Goal: Task Accomplishment & Management: Manage account settings

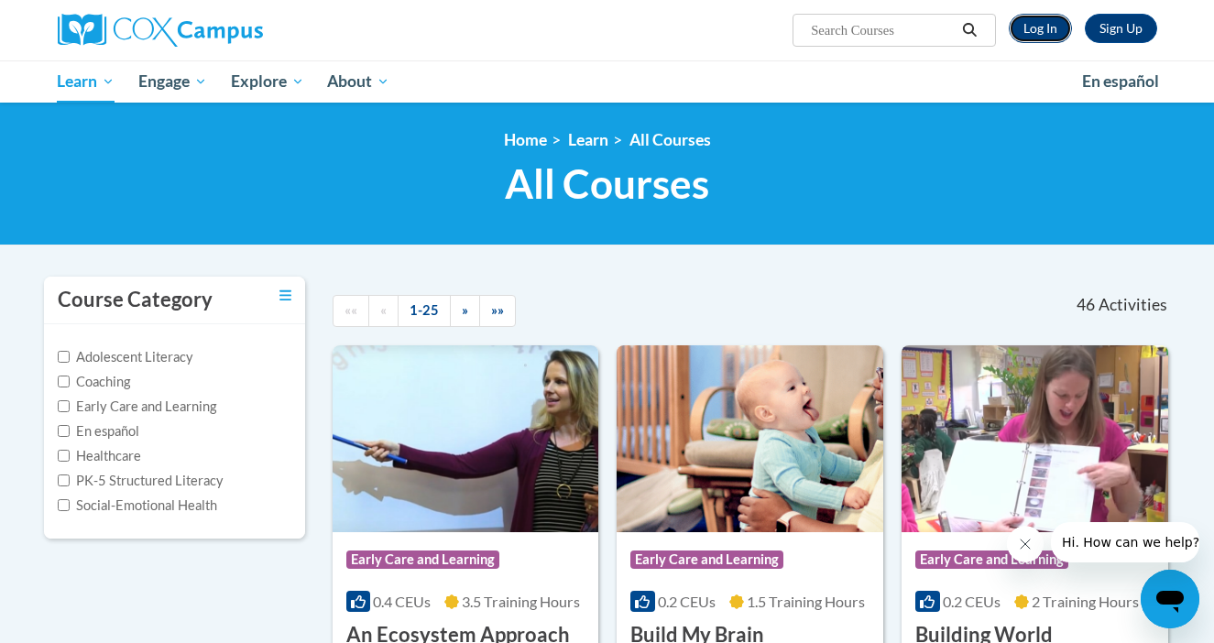
click at [1038, 18] on link "Log In" at bounding box center [1040, 28] width 63 height 29
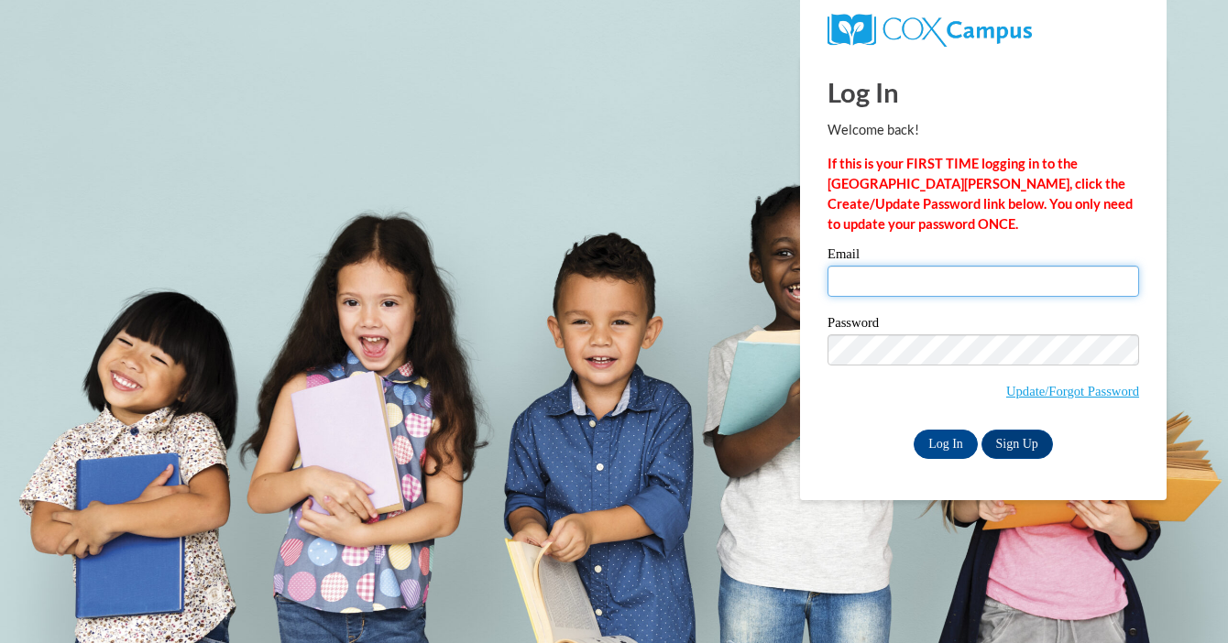
click at [968, 268] on input "Email" at bounding box center [983, 281] width 312 height 31
type input "amanda.shim@k12.hi.us"
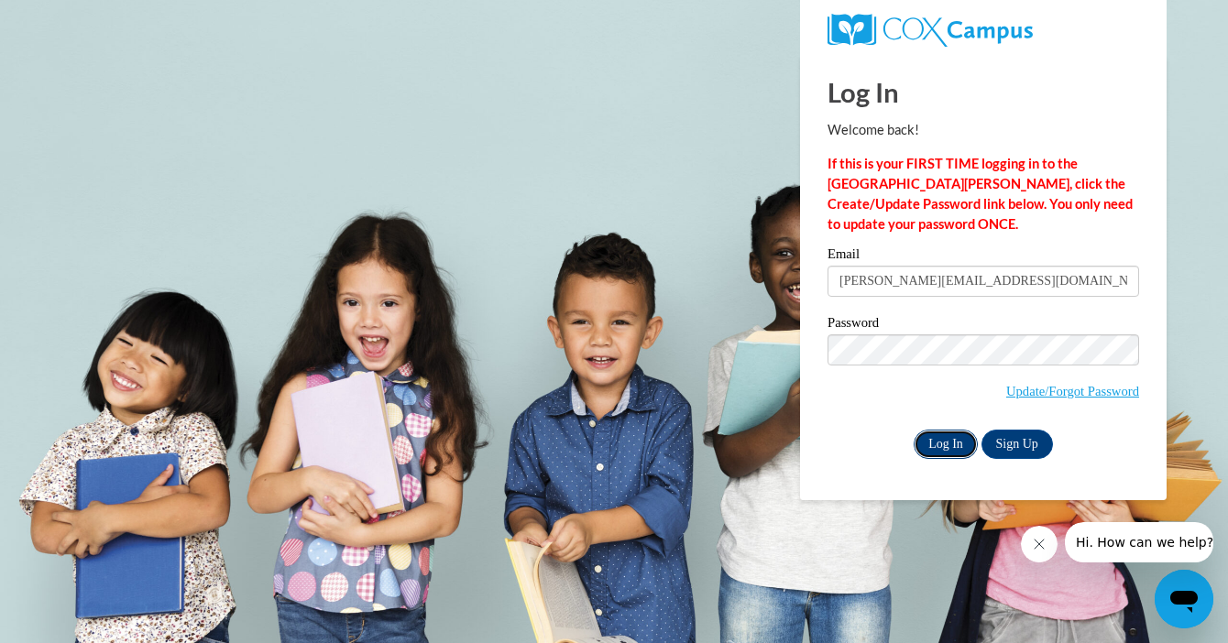
click at [938, 444] on input "Log In" at bounding box center [946, 444] width 64 height 29
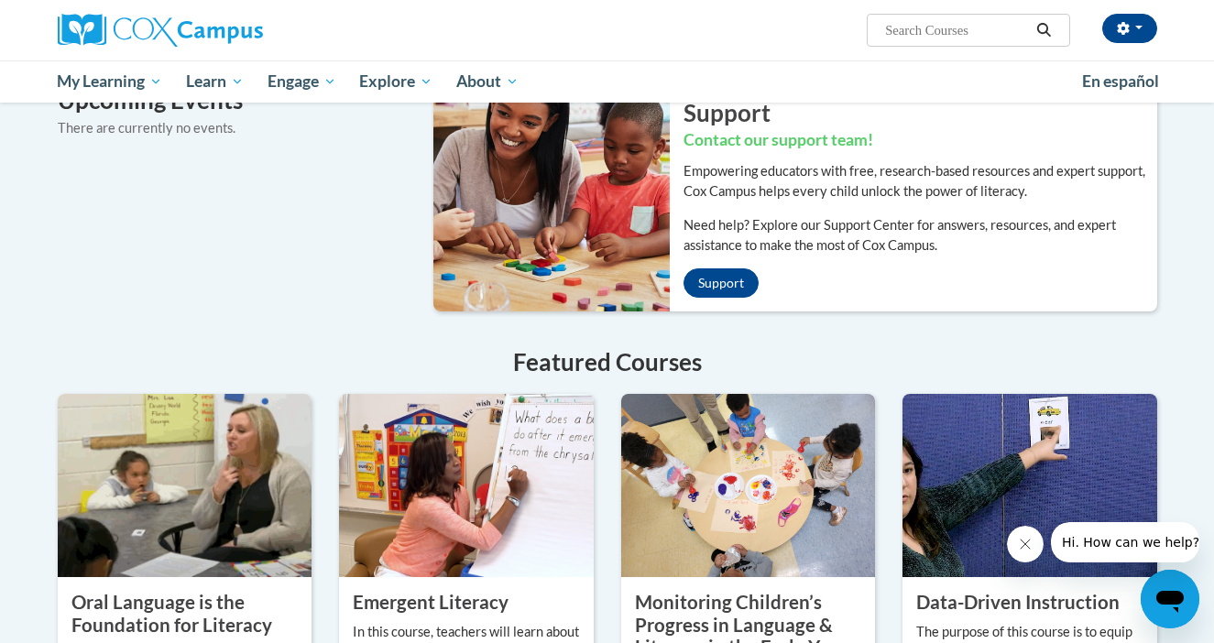
scroll to position [1473, 0]
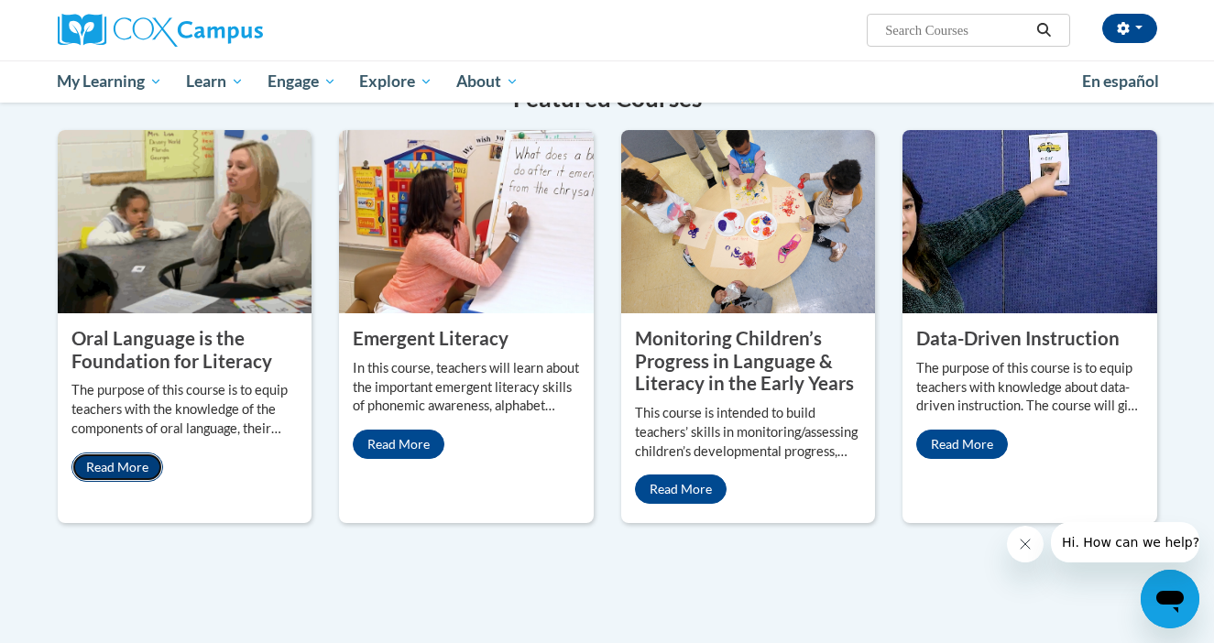
click at [137, 453] on link "Read More" at bounding box center [117, 467] width 92 height 29
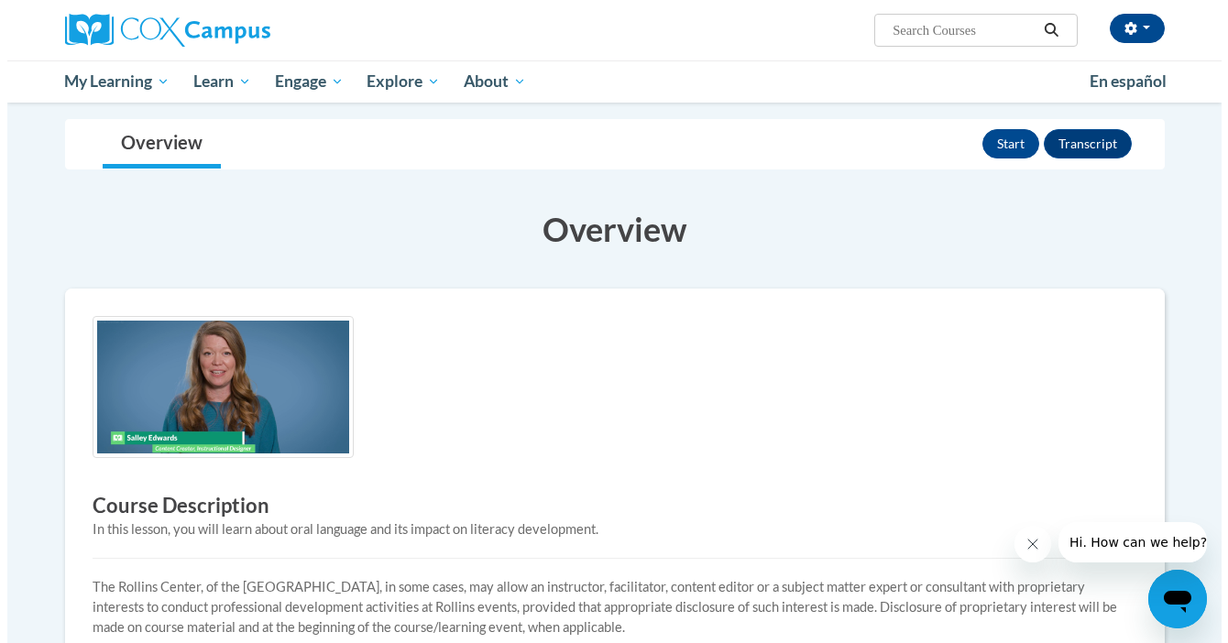
scroll to position [138, 0]
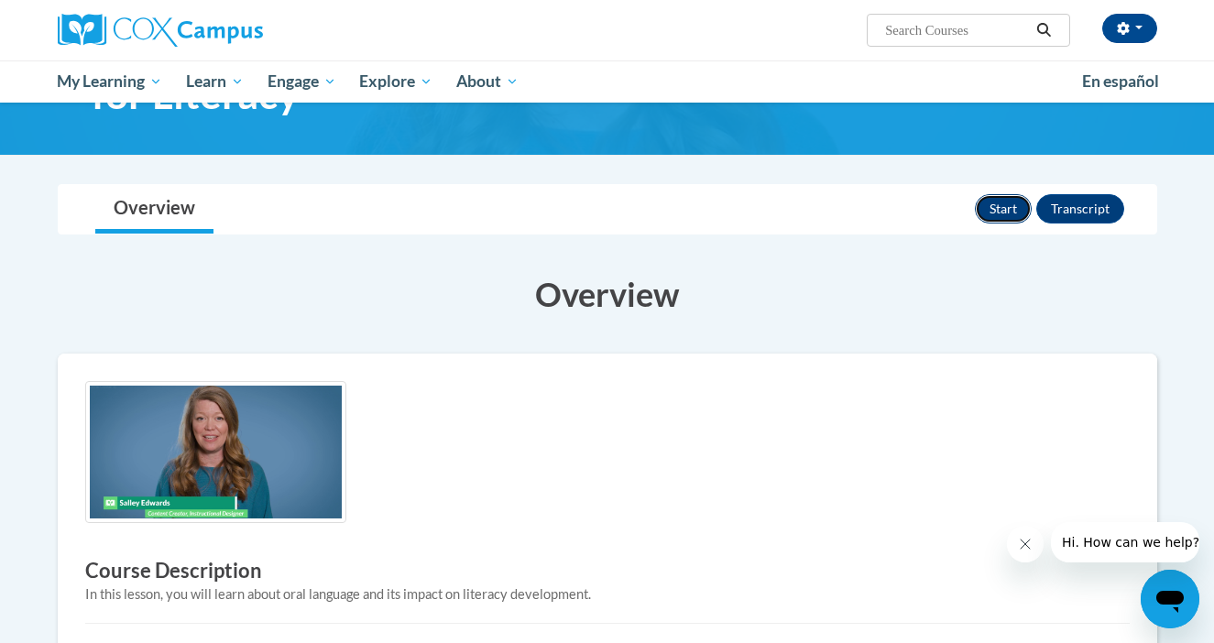
click at [999, 204] on button "Start" at bounding box center [1003, 208] width 57 height 29
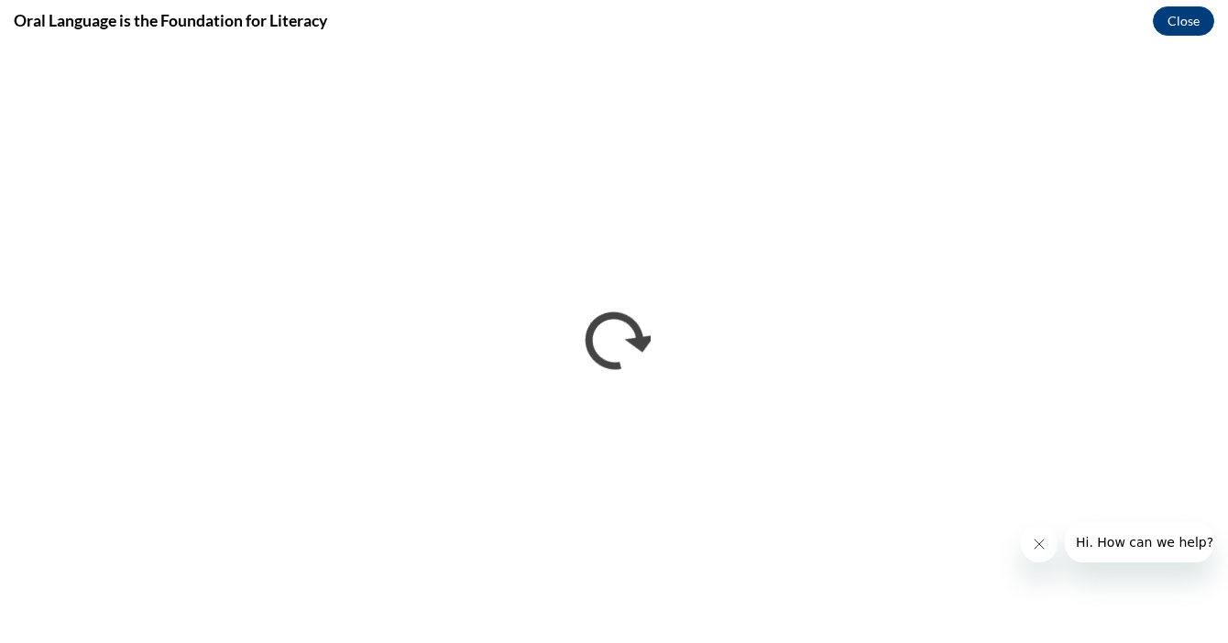
scroll to position [0, 0]
click at [1037, 542] on icon "Close message from company" at bounding box center [1039, 544] width 15 height 15
